Goal: Information Seeking & Learning: Find contact information

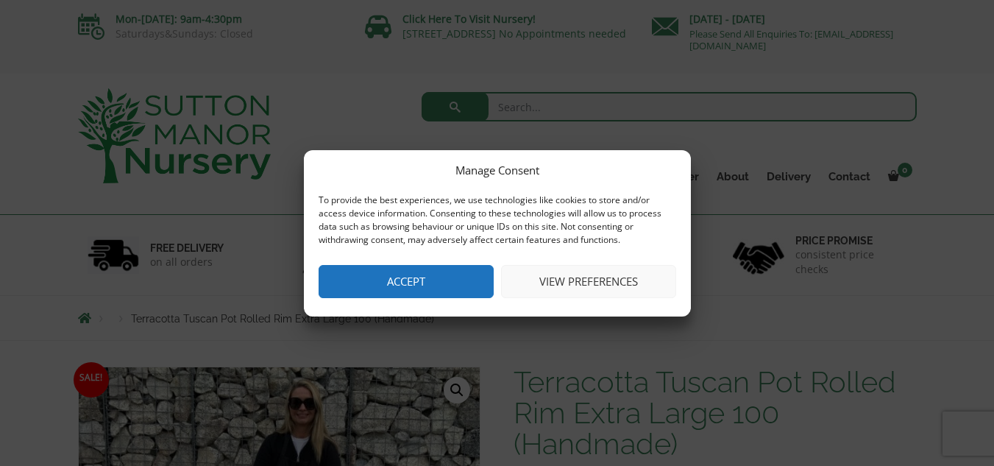
click at [469, 279] on button "Accept" at bounding box center [405, 281] width 175 height 33
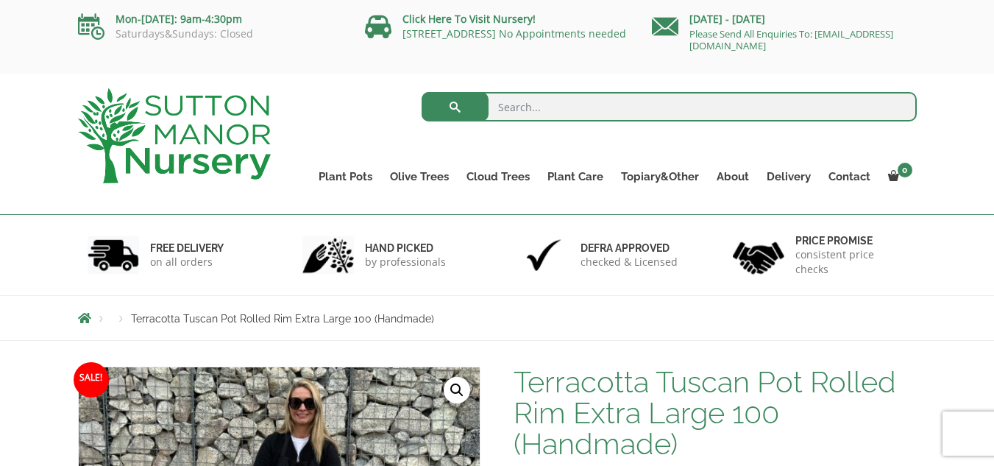
drag, startPoint x: 870, startPoint y: 47, endPoint x: 688, endPoint y: 46, distance: 181.7
click at [688, 46] on p "Please Send All Enquiries To: [EMAIL_ADDRESS][DOMAIN_NAME]" at bounding box center [784, 40] width 265 height 24
copy link "[EMAIL_ADDRESS][DOMAIN_NAME]"
